Goal: Find specific page/section: Find specific page/section

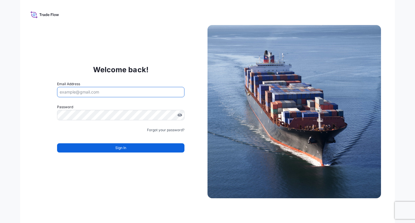
click at [92, 90] on input "Email Address" at bounding box center [120, 92] width 127 height 10
paste input "[EMAIL_ADDRESS][DOMAIN_NAME]"
type input "[EMAIL_ADDRESS][DOMAIN_NAME]"
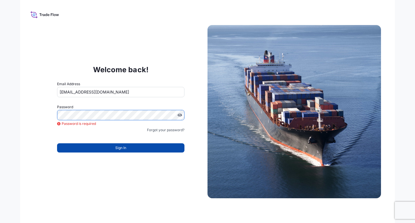
click at [120, 149] on span "Sign In" at bounding box center [120, 148] width 11 height 6
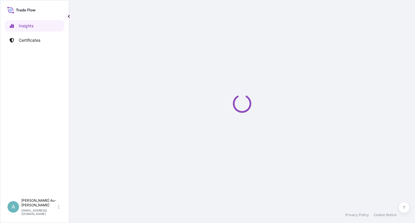
select select "2025"
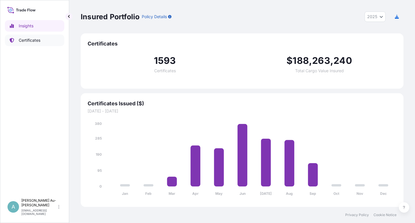
click at [27, 42] on p "Certificates" at bounding box center [30, 40] width 22 height 6
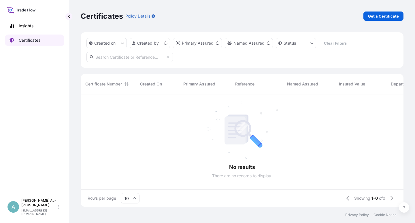
scroll to position [111, 318]
